Goal: Learn about a topic

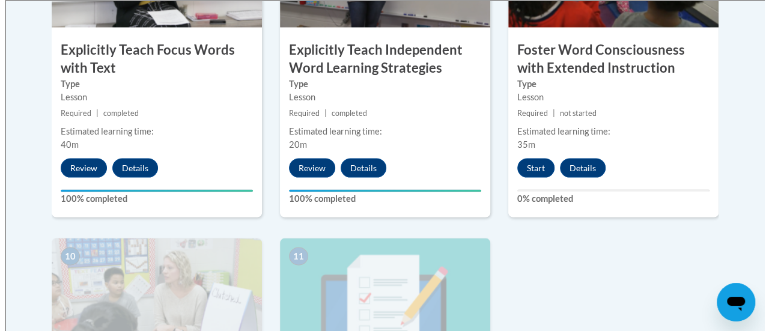
scroll to position [1159, 0]
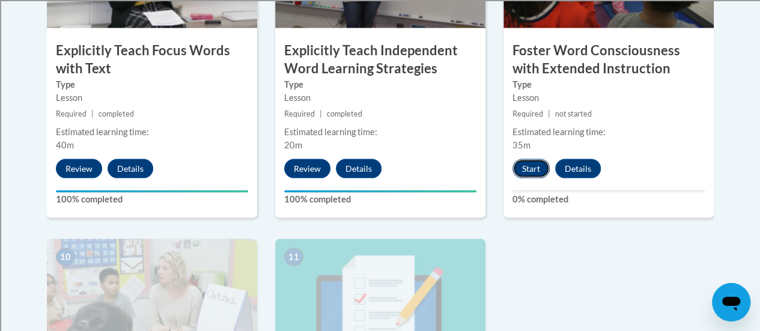
click at [530, 169] on button "Start" at bounding box center [531, 168] width 37 height 19
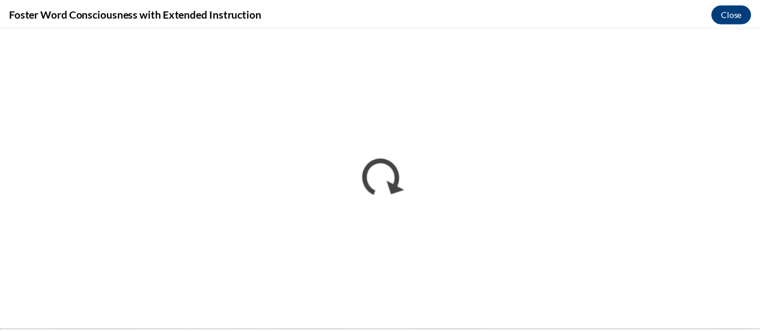
scroll to position [0, 0]
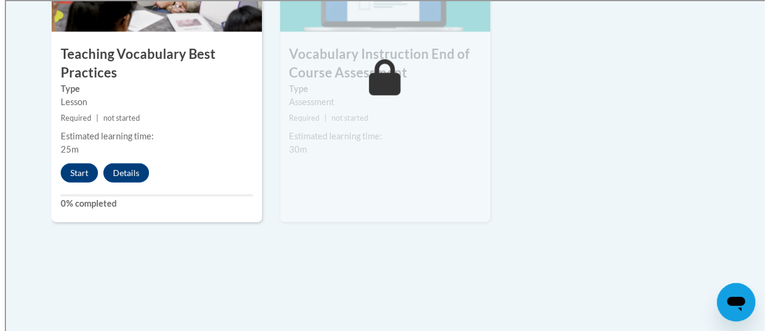
scroll to position [1487, 0]
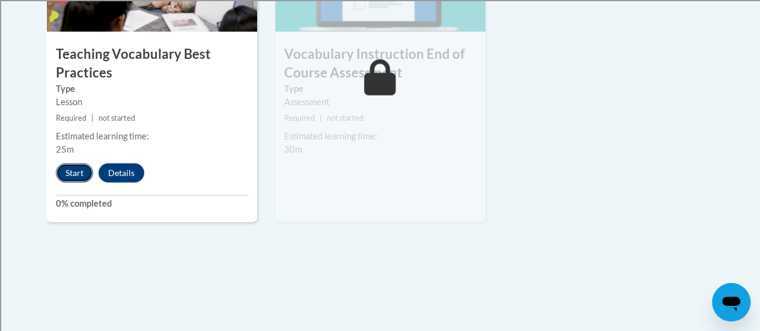
click at [70, 178] on button "Start" at bounding box center [74, 172] width 37 height 19
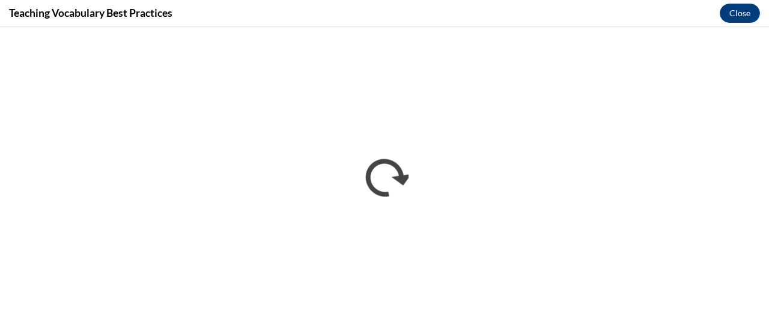
scroll to position [0, 0]
